Goal: Transaction & Acquisition: Book appointment/travel/reservation

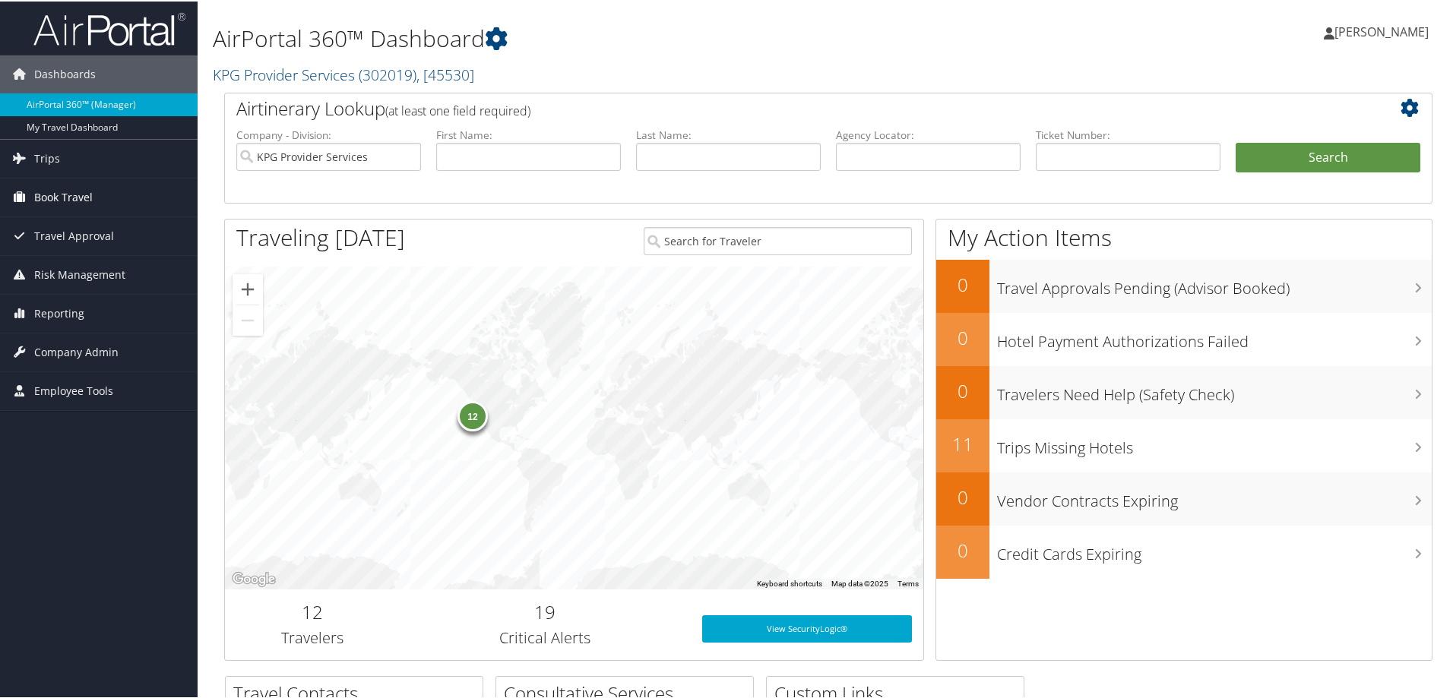
click at [102, 200] on link "Book Travel" at bounding box center [99, 196] width 198 height 38
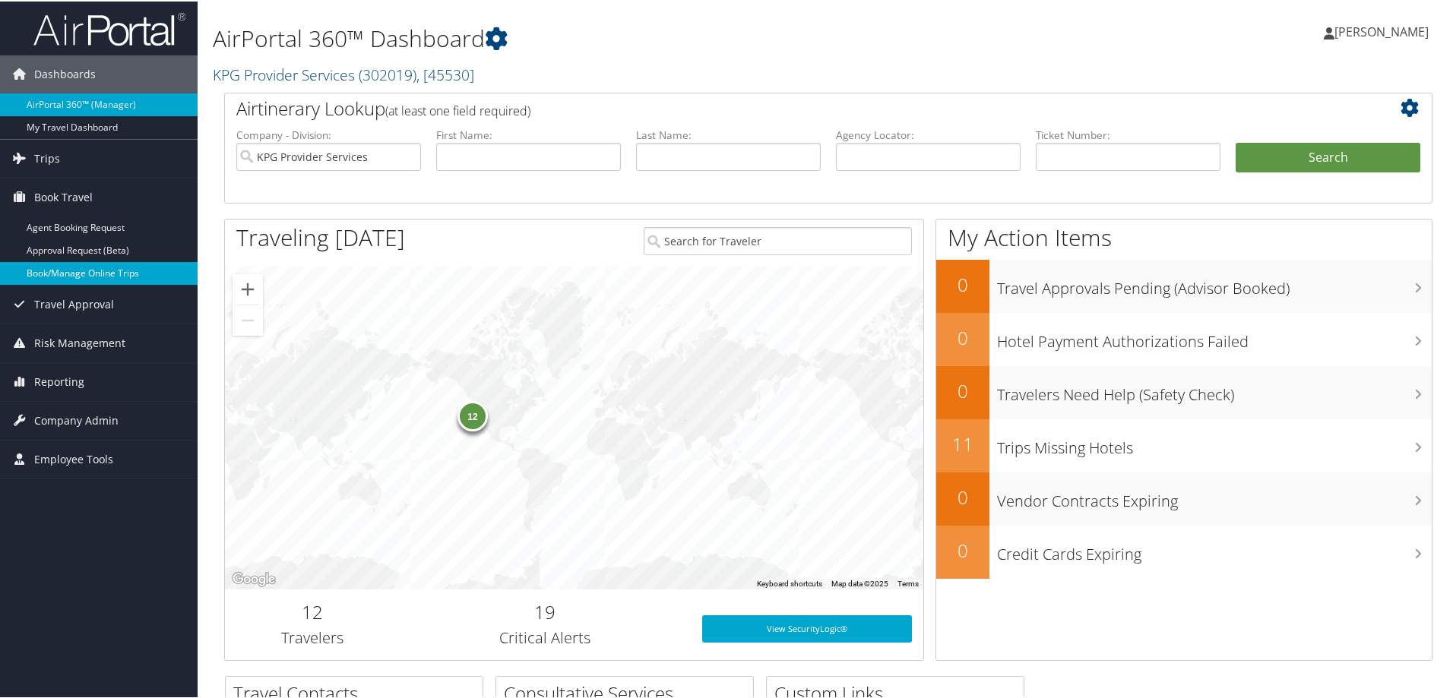
click at [119, 267] on link "Book/Manage Online Trips" at bounding box center [99, 272] width 198 height 23
